Goal: Task Accomplishment & Management: Manage account settings

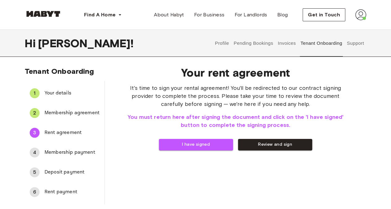
click at [195, 148] on button "I have signed" at bounding box center [196, 144] width 74 height 11
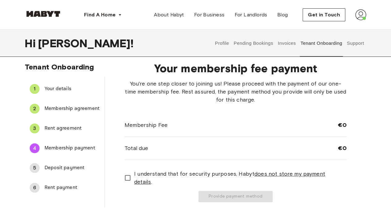
scroll to position [31, 0]
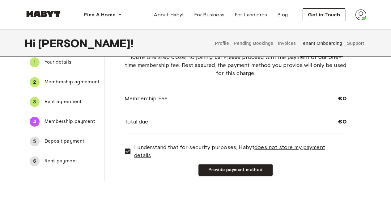
click at [215, 166] on button "Provide payment method" at bounding box center [236, 170] width 74 height 11
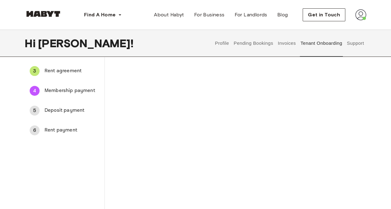
scroll to position [0, 0]
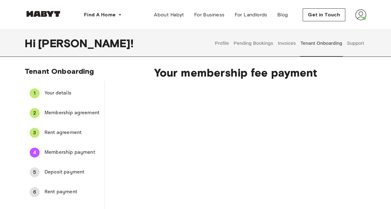
click at [351, 123] on div "Your membership fee payment Charge membership fee" at bounding box center [236, 183] width 262 height 244
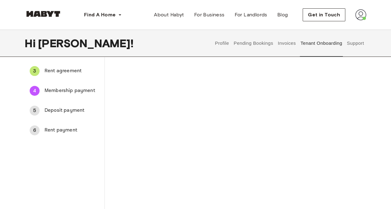
click at [330, 135] on div "Charge membership fee" at bounding box center [236, 130] width 222 height 217
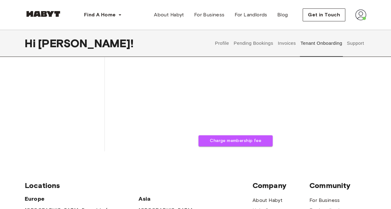
scroll to position [155, 0]
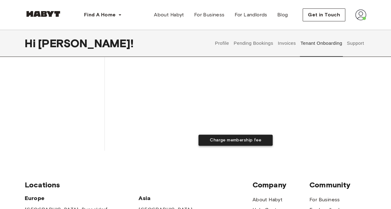
click at [225, 142] on button "Charge membership fee" at bounding box center [236, 140] width 74 height 11
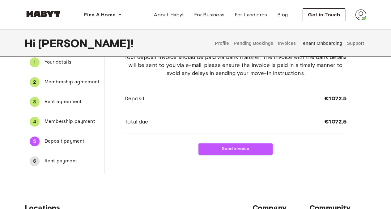
scroll to position [0, 0]
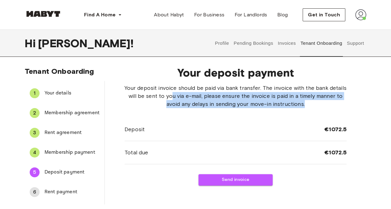
drag, startPoint x: 170, startPoint y: 97, endPoint x: 307, endPoint y: 103, distance: 137.5
click at [307, 103] on span "Your deposit invoice should be paid via bank transfer. The invoice with the ban…" at bounding box center [236, 96] width 222 height 24
drag, startPoint x: 307, startPoint y: 103, endPoint x: 308, endPoint y: 107, distance: 3.7
click at [308, 107] on span "Your deposit invoice should be paid via bank transfer. The invoice with the ban…" at bounding box center [236, 96] width 222 height 24
click at [61, 92] on span "Your details" at bounding box center [72, 93] width 55 height 7
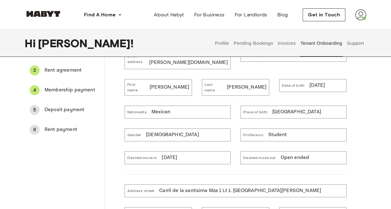
scroll to position [31, 0]
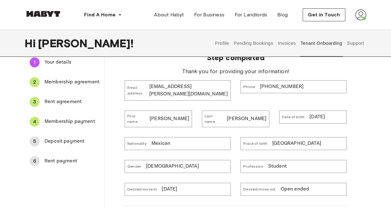
click at [317, 114] on p "[DATE]" at bounding box center [317, 117] width 15 height 7
click at [321, 114] on p "[DATE]" at bounding box center [317, 117] width 15 height 7
click at [325, 114] on p "[DATE]" at bounding box center [317, 117] width 15 height 7
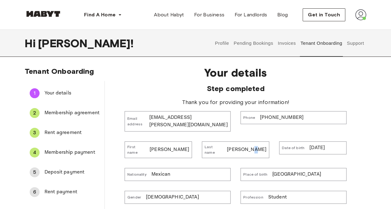
click at [249, 142] on div "Last name Salazar Baltazar" at bounding box center [235, 150] width 67 height 17
drag, startPoint x: 249, startPoint y: 140, endPoint x: 252, endPoint y: 142, distance: 3.5
click at [252, 146] on p "[PERSON_NAME]" at bounding box center [247, 149] width 40 height 7
click at [254, 146] on p "[PERSON_NAME]" at bounding box center [247, 149] width 40 height 7
drag, startPoint x: 211, startPoint y: 148, endPoint x: 206, endPoint y: 155, distance: 8.2
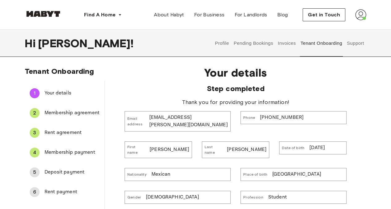
click at [211, 149] on div "Last name Salazar Baltazar" at bounding box center [235, 150] width 67 height 17
click at [196, 168] on div "Nationality Mexican" at bounding box center [178, 174] width 106 height 13
click at [199, 168] on div "Nationality Mexican" at bounding box center [178, 174] width 106 height 13
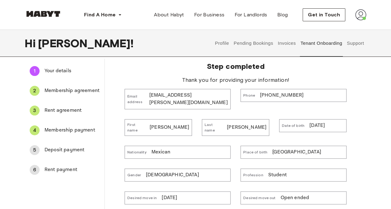
scroll to position [31, 0]
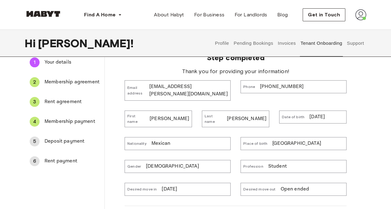
click at [297, 114] on span "Date of birth" at bounding box center [293, 117] width 23 height 6
click at [55, 82] on span "Membership agreement" at bounding box center [72, 82] width 55 height 7
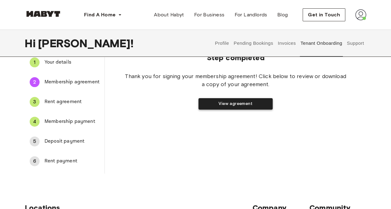
click at [215, 106] on button "View agreement" at bounding box center [236, 103] width 74 height 11
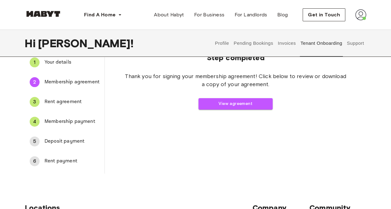
click at [58, 64] on span "Your details" at bounding box center [72, 62] width 55 height 7
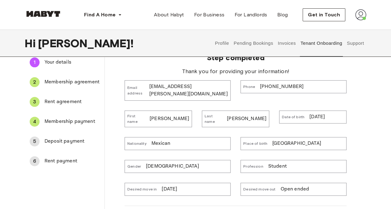
click at [172, 163] on div "Gender Female" at bounding box center [178, 166] width 106 height 13
click at [174, 160] on div "Gender Female" at bounding box center [178, 166] width 106 height 13
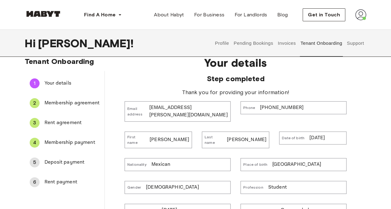
scroll to position [0, 0]
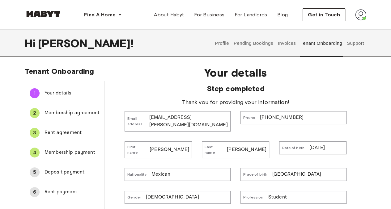
click at [276, 122] on div "Phone +525564236055" at bounding box center [294, 117] width 106 height 13
click at [275, 117] on p "[PHONE_NUMBER]" at bounding box center [282, 117] width 44 height 7
drag, startPoint x: 275, startPoint y: 117, endPoint x: 286, endPoint y: 120, distance: 11.4
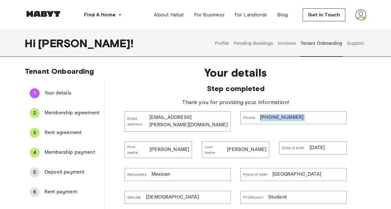
click at [279, 116] on p "[PHONE_NUMBER]" at bounding box center [282, 117] width 44 height 7
drag, startPoint x: 317, startPoint y: 149, endPoint x: 321, endPoint y: 145, distance: 5.7
click at [317, 148] on div "Date of birth 16/09/1992" at bounding box center [312, 148] width 67 height 13
click at [322, 144] on p "[DATE]" at bounding box center [317, 147] width 15 height 7
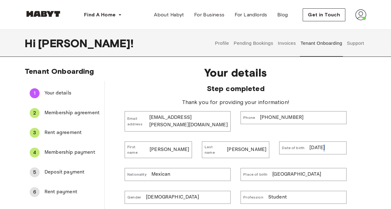
click at [59, 133] on span "Rent agreement" at bounding box center [72, 132] width 55 height 7
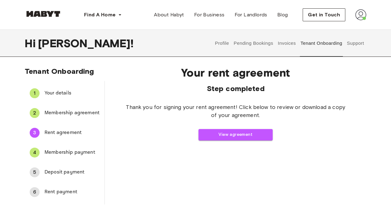
click at [68, 153] on span "Membership payment" at bounding box center [72, 152] width 55 height 7
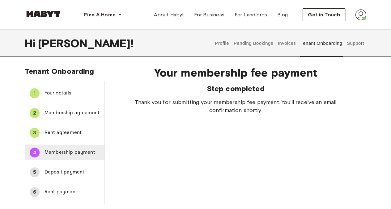
scroll to position [31, 0]
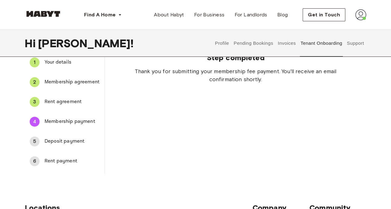
click at [68, 140] on span "Deposit payment" at bounding box center [72, 141] width 55 height 7
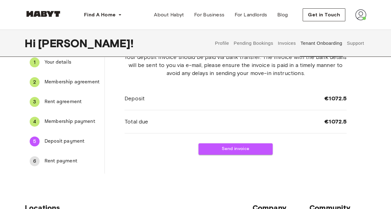
click at [54, 161] on span "Rent payment" at bounding box center [72, 161] width 55 height 7
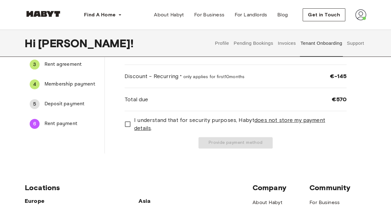
scroll to position [62, 0]
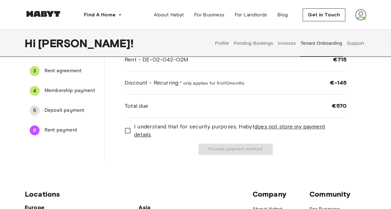
click at [63, 111] on span "Deposit payment" at bounding box center [72, 110] width 55 height 7
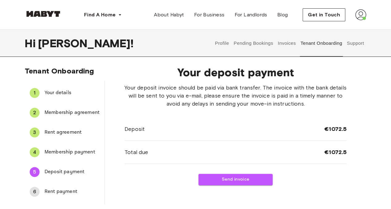
scroll to position [0, 0]
click at [59, 90] on span "Your details" at bounding box center [72, 93] width 55 height 7
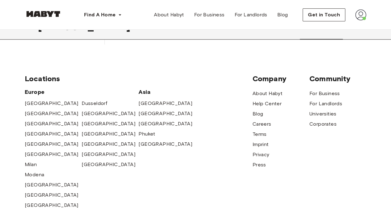
scroll to position [340, 0]
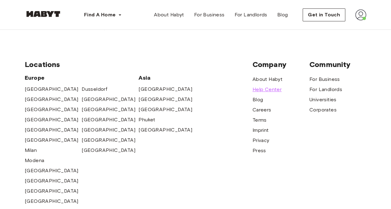
click at [268, 86] on span "Help Center" at bounding box center [267, 89] width 29 height 7
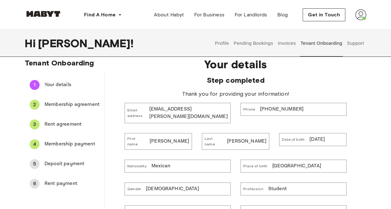
scroll to position [0, 0]
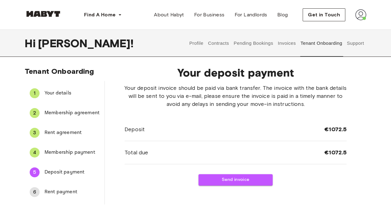
click at [25, 70] on span "Tenant Onboarding" at bounding box center [60, 71] width 70 height 9
click at [54, 92] on span "Your details" at bounding box center [72, 93] width 55 height 7
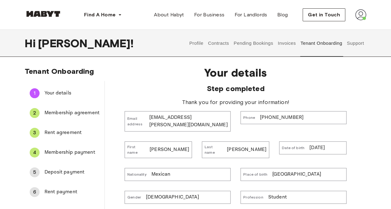
click at [153, 78] on span "Your details" at bounding box center [236, 72] width 222 height 13
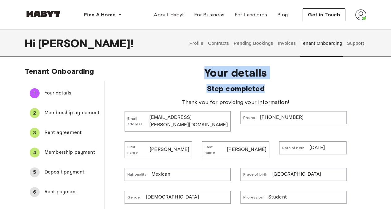
drag, startPoint x: 201, startPoint y: 71, endPoint x: 275, endPoint y: 87, distance: 75.9
click at [361, 18] on img at bounding box center [360, 14] width 11 height 11
click at [343, 28] on span "Profile" at bounding box center [341, 28] width 15 height 7
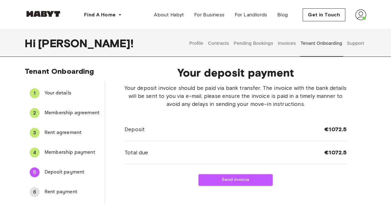
click at [360, 18] on img at bounding box center [360, 14] width 11 height 11
click at [225, 179] on button "Send invoice" at bounding box center [236, 179] width 74 height 11
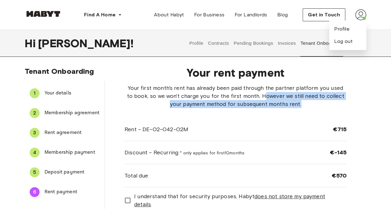
drag, startPoint x: 256, startPoint y: 95, endPoint x: 297, endPoint y: 107, distance: 42.5
click at [297, 107] on span "Your first month's rent has already been paid through the partner platform you …" at bounding box center [236, 96] width 222 height 24
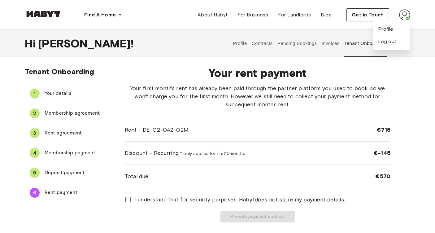
click at [191, 133] on div "Rent - DE-02-042-02M €715" at bounding box center [257, 129] width 265 height 23
click at [391, 126] on div "Tenant Onboarding 1 Your details 2 Membership agreement 3 Rent agreement 4 Memb…" at bounding box center [217, 147] width 435 height 160
click at [148, 118] on div "Rent - DE-02-042-02M €715" at bounding box center [257, 129] width 265 height 23
click at [383, 28] on span "Profile" at bounding box center [385, 28] width 15 height 7
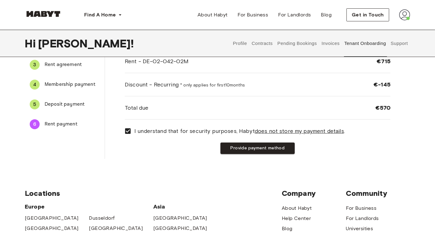
scroll to position [69, 0]
drag, startPoint x: 145, startPoint y: 88, endPoint x: 245, endPoint y: 80, distance: 100.0
click at [245, 80] on div "Discount - Recurring * only applies for first 10 months €-145" at bounding box center [257, 84] width 265 height 23
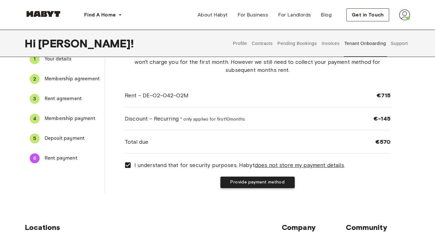
scroll to position [103, 0]
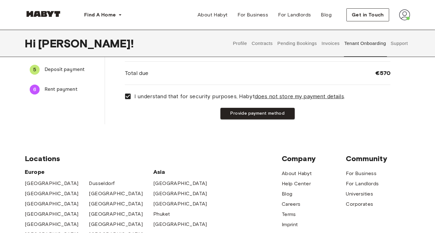
click at [243, 112] on button "Provide payment method" at bounding box center [257, 113] width 74 height 11
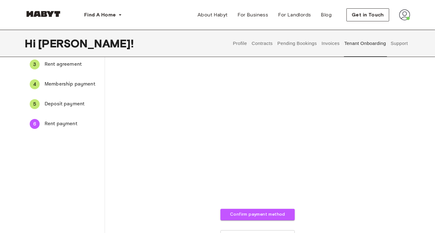
scroll to position [0, 0]
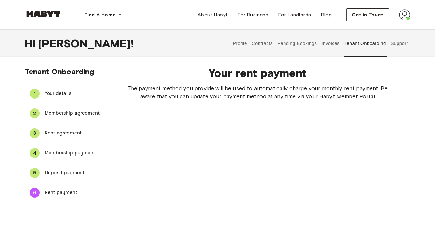
click at [329, 177] on div "The payment method you provide will be used to automatically charge your monthl…" at bounding box center [257, 228] width 265 height 288
click at [65, 174] on span "Deposit payment" at bounding box center [72, 172] width 55 height 7
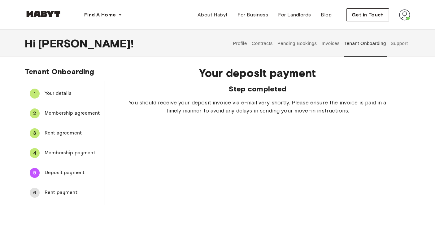
click at [140, 145] on div "Your deposit payment Step completed You should receive your deposit invoice via…" at bounding box center [257, 133] width 305 height 144
click at [56, 195] on span "Rent payment" at bounding box center [72, 192] width 55 height 7
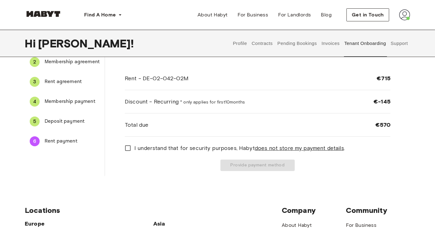
scroll to position [55, 0]
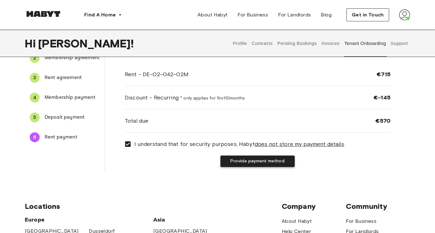
click at [260, 160] on button "Provide payment method" at bounding box center [257, 160] width 74 height 11
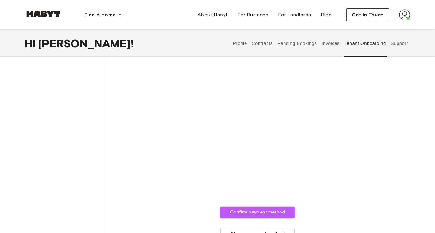
scroll to position [165, 0]
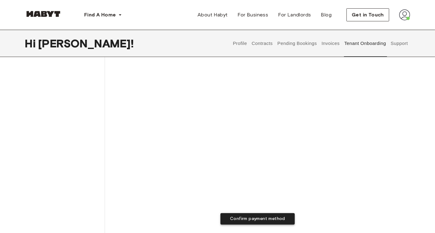
click at [234, 209] on button "Confirm payment method" at bounding box center [257, 218] width 74 height 11
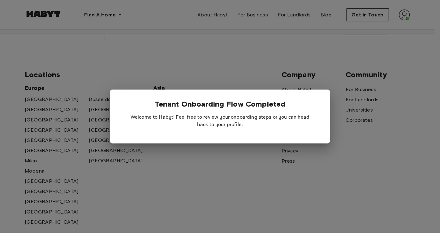
click at [232, 69] on div at bounding box center [220, 116] width 440 height 233
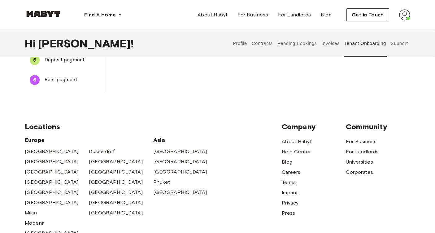
scroll to position [0, 0]
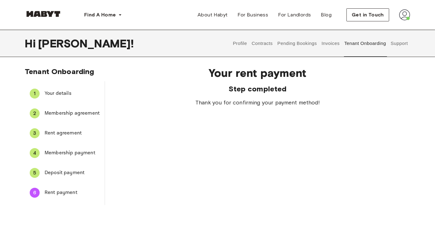
click at [237, 45] on button "Profile" at bounding box center [240, 43] width 16 height 27
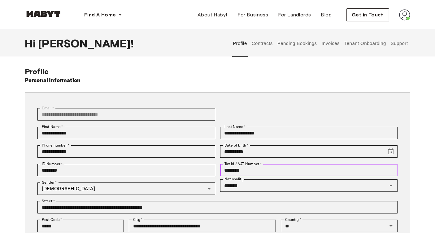
click at [239, 171] on input "********" at bounding box center [309, 170] width 178 height 12
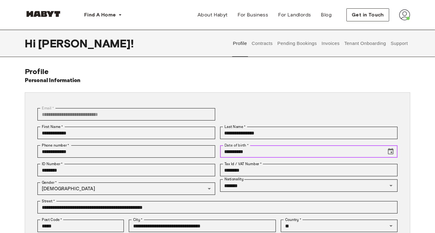
click at [251, 151] on input "**********" at bounding box center [301, 151] width 162 height 12
click at [389, 154] on icon "Choose date, selected date is Sep 16, 1992" at bounding box center [391, 151] width 6 height 6
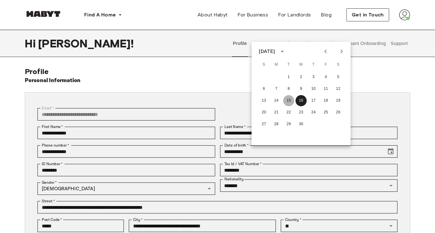
click at [286, 100] on button "15" at bounding box center [288, 100] width 11 height 11
type input "**********"
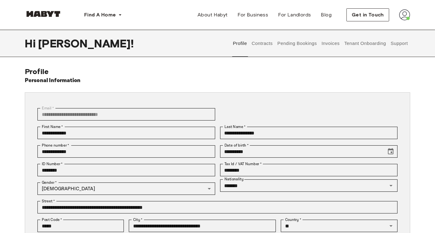
click at [316, 90] on div "**********" at bounding box center [217, 195] width 385 height 256
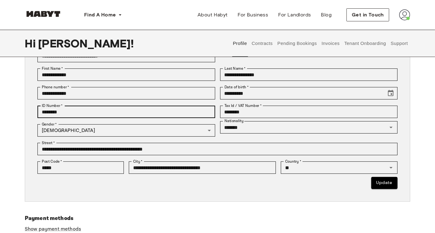
scroll to position [103, 0]
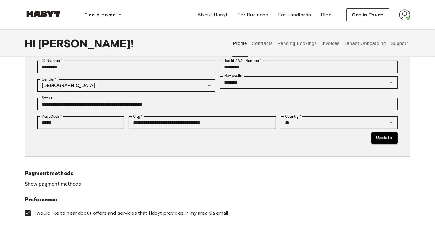
click at [68, 182] on link "Show payment methods" at bounding box center [53, 184] width 56 height 6
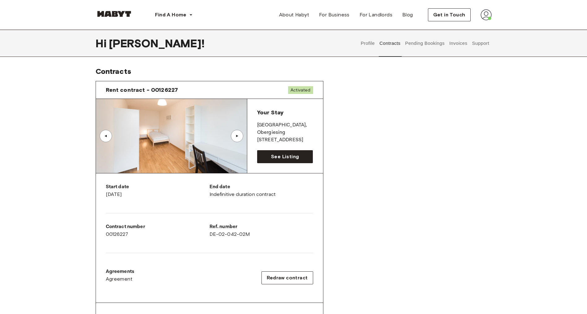
drag, startPoint x: 392, startPoint y: 209, endPoint x: 395, endPoint y: 268, distance: 58.8
click at [391, 209] on div "Rent contract - 00126227 Activated ▲ ▲ Your Stay MUNICH , Obergiesing Grünwalde…" at bounding box center [294, 229] width 396 height 307
click at [366, 43] on button "Profile" at bounding box center [368, 43] width 16 height 27
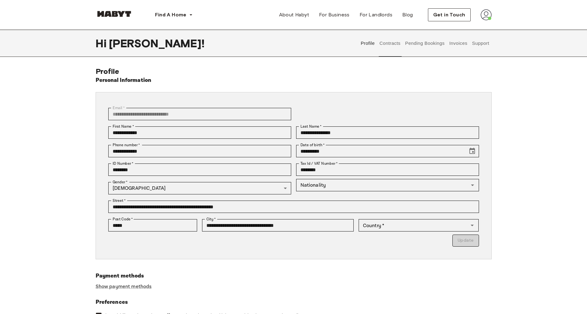
type input "*******"
type input "**"
click at [391, 150] on icon "Choose date, selected date is Sep 16, 1992" at bounding box center [471, 151] width 7 height 7
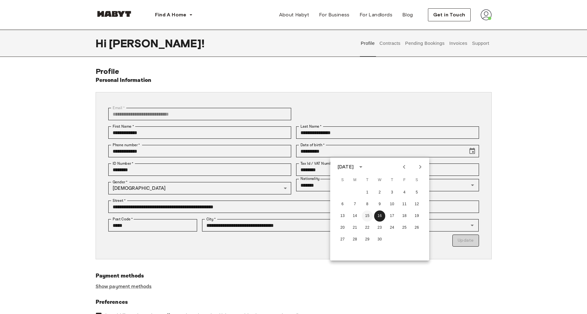
click at [367, 209] on button "15" at bounding box center [367, 216] width 11 height 11
type input "**********"
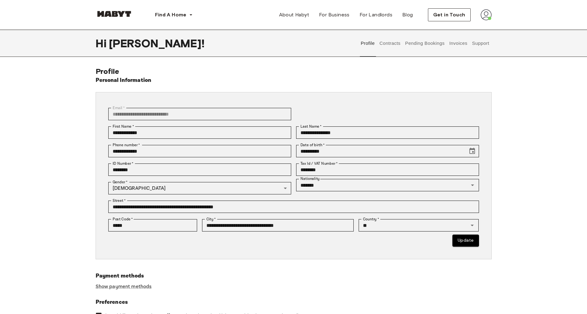
click at [391, 209] on button "Update" at bounding box center [465, 241] width 26 height 12
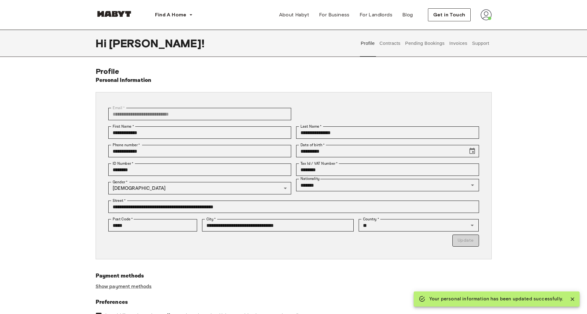
type input "*********"
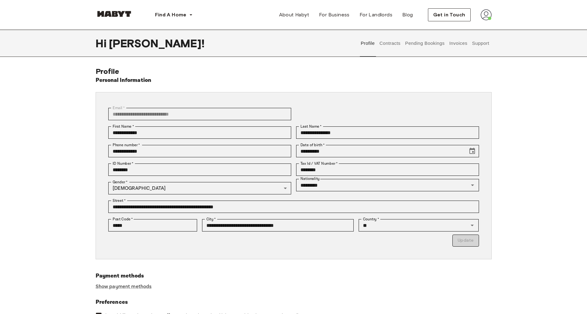
click at [391, 40] on button "Contracts" at bounding box center [390, 43] width 23 height 27
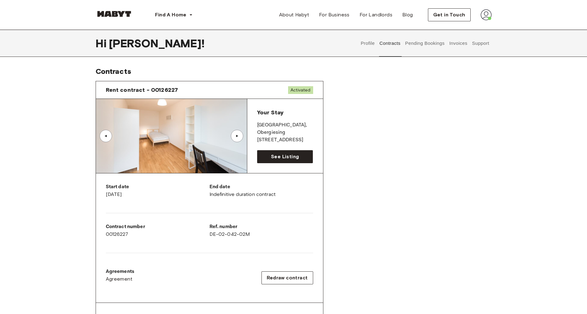
click at [391, 43] on button "Pending Bookings" at bounding box center [424, 43] width 41 height 27
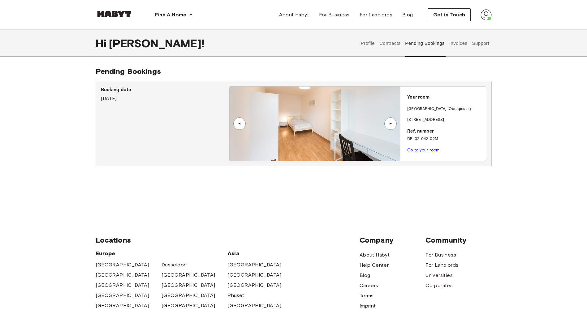
click at [391, 46] on button "Invoices" at bounding box center [457, 43] width 19 height 27
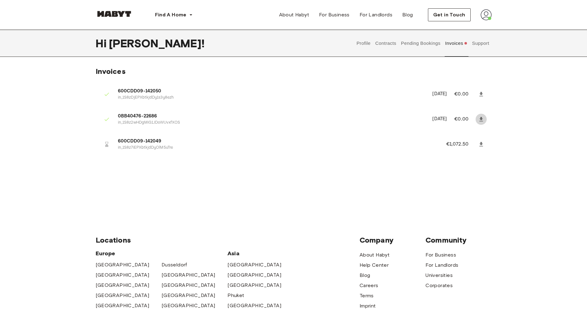
click at [391, 120] on icon at bounding box center [481, 119] width 6 height 6
click at [391, 188] on div "Invoices 600CDD09-142050 in_1S8zDjEPXbtkjdDy1s3y8ezh September 18th, 2025 €0.00…" at bounding box center [293, 139] width 587 height 144
click at [391, 73] on div "Invoices 600CDD09-142050 in_1S8zDjEPXbtkjdDy1s3y8ezh September 18th, 2025 €0.00…" at bounding box center [293, 139] width 587 height 144
click at [391, 43] on button "Support" at bounding box center [480, 43] width 19 height 27
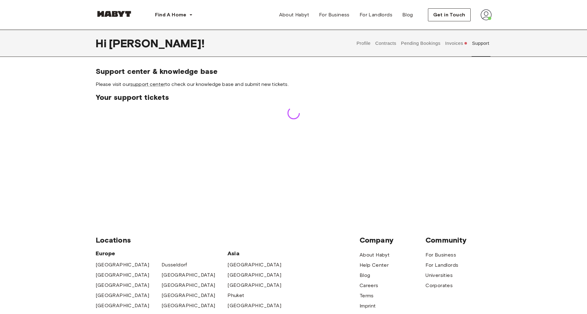
click at [391, 45] on button "Invoices" at bounding box center [456, 43] width 24 height 27
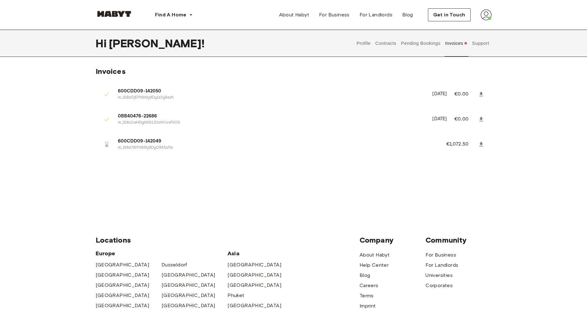
click at [367, 44] on button "Profile" at bounding box center [364, 43] width 16 height 27
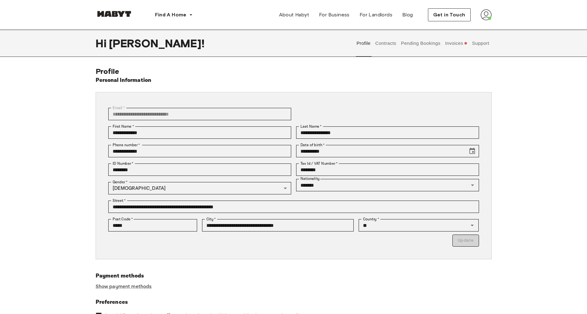
click at [385, 42] on button "Contracts" at bounding box center [385, 43] width 23 height 27
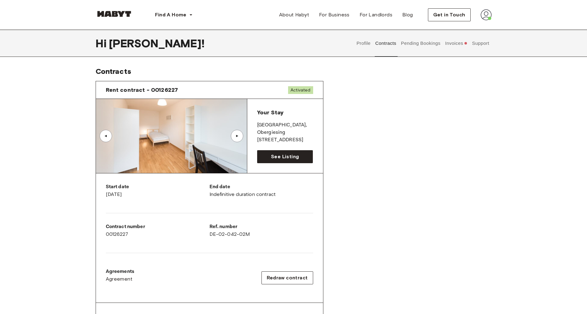
click at [369, 161] on div "Rent contract - 00126227 Activated ▲ ▲ Your Stay MUNICH , Obergiesing Grünwalde…" at bounding box center [294, 229] width 396 height 307
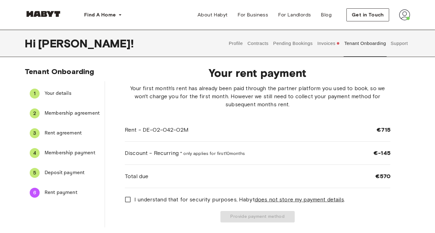
click at [329, 43] on button "Invoices" at bounding box center [328, 43] width 24 height 27
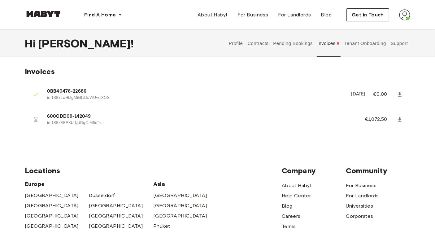
drag, startPoint x: 317, startPoint y: 94, endPoint x: 359, endPoint y: 91, distance: 41.5
click at [359, 91] on li "0BB40476-22686 in_1S8z2wHDgMiG1JDoWUvxfXOS September 18th, 2025 €0.00" at bounding box center [217, 94] width 385 height 21
drag, startPoint x: 359, startPoint y: 91, endPoint x: 400, endPoint y: 119, distance: 49.7
click at [400, 119] on icon at bounding box center [400, 119] width 4 height 4
